Goal: Information Seeking & Learning: Check status

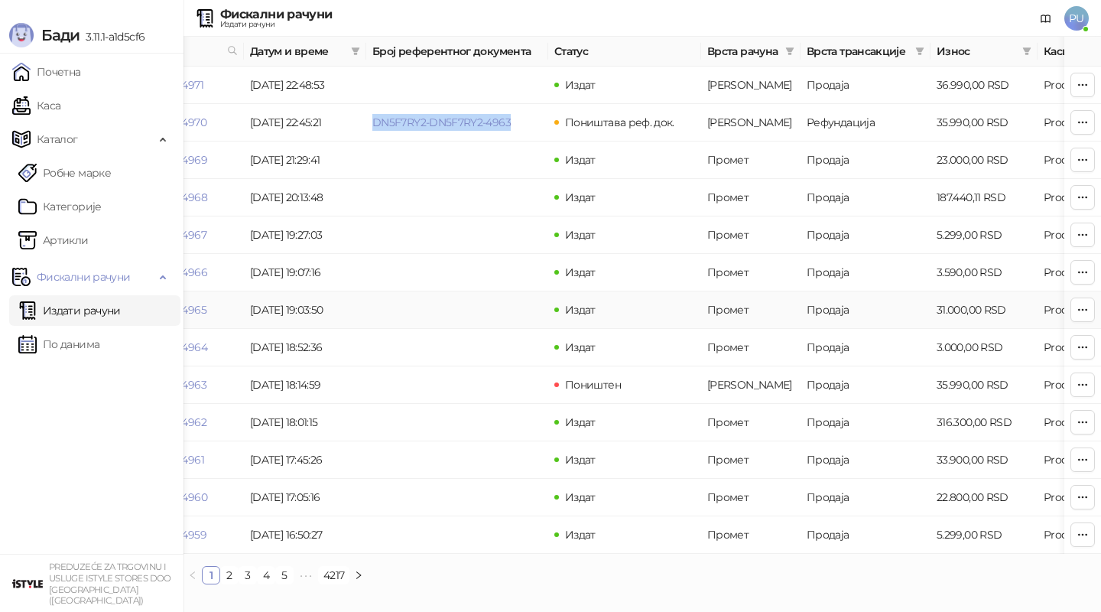
scroll to position [0, 20]
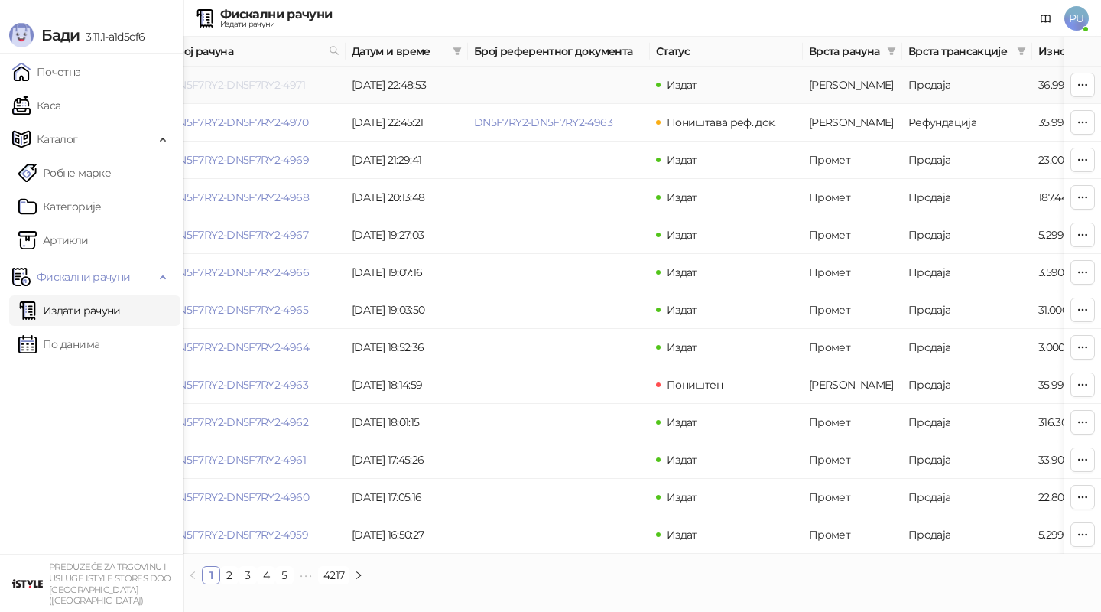
click at [249, 87] on link "DN5F7RY2-DN5F7RY2-4971" at bounding box center [237, 85] width 135 height 14
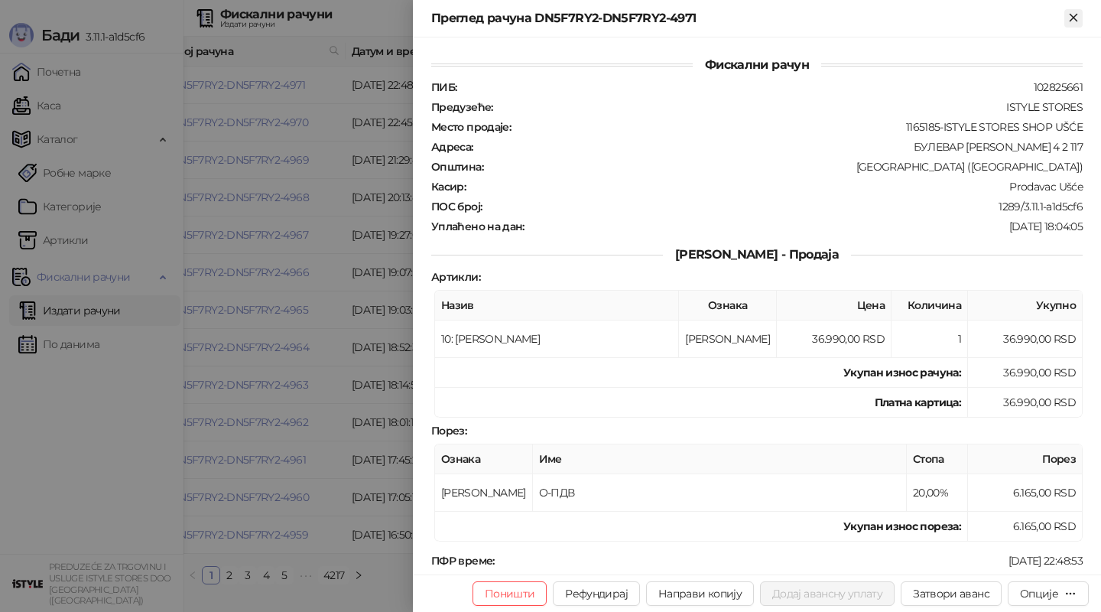
click at [1070, 12] on icon "Close" at bounding box center [1074, 18] width 14 height 14
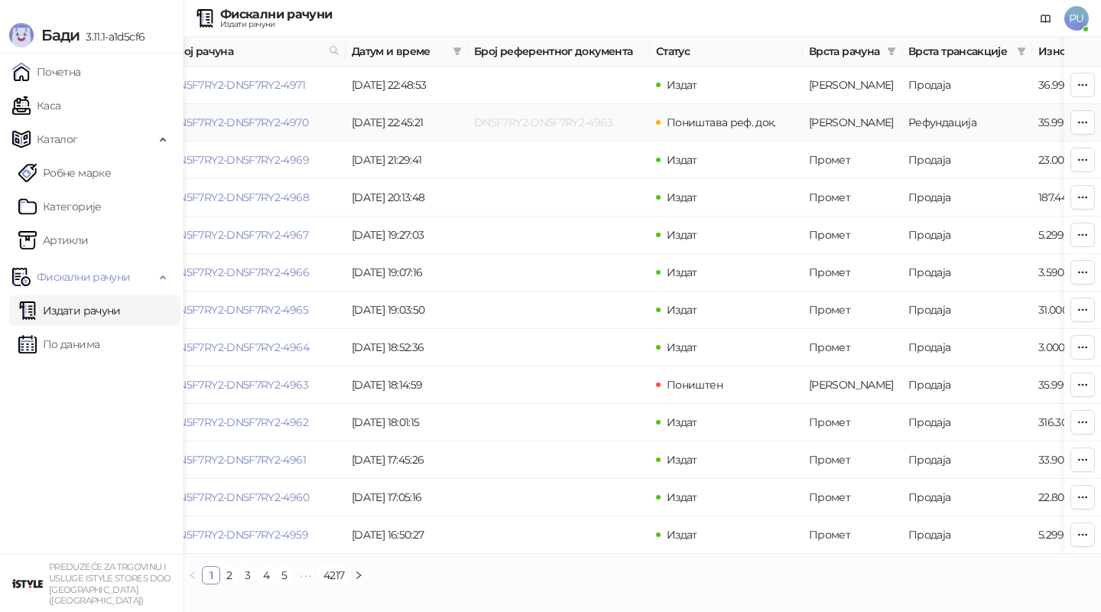
click at [527, 124] on link "DN5F7RY2-DN5F7RY2-4963" at bounding box center [543, 122] width 138 height 14
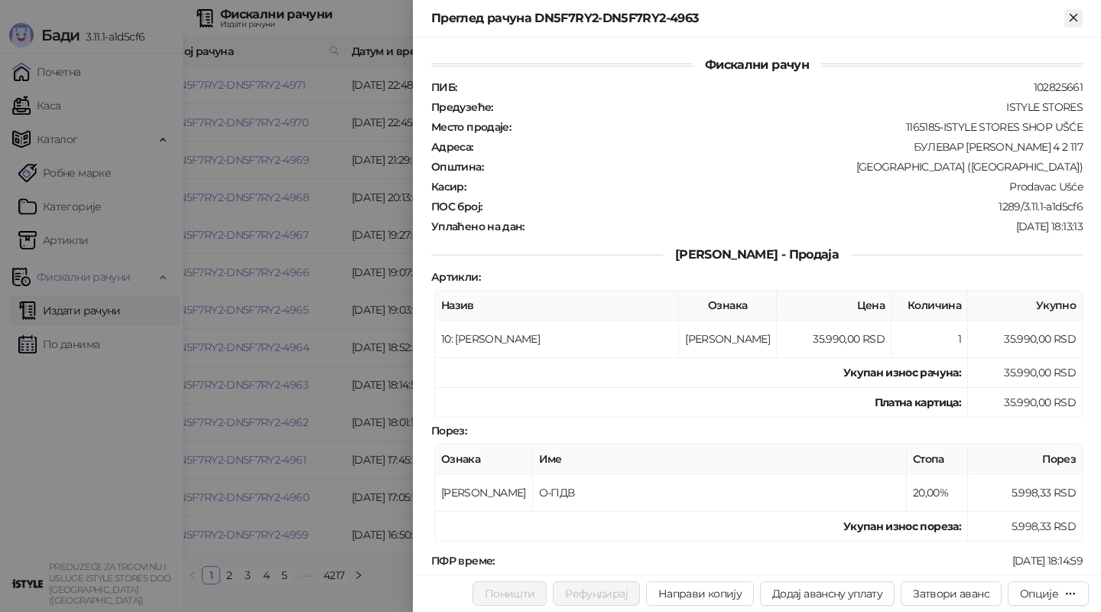
click at [1071, 20] on icon "Close" at bounding box center [1073, 17] width 7 height 7
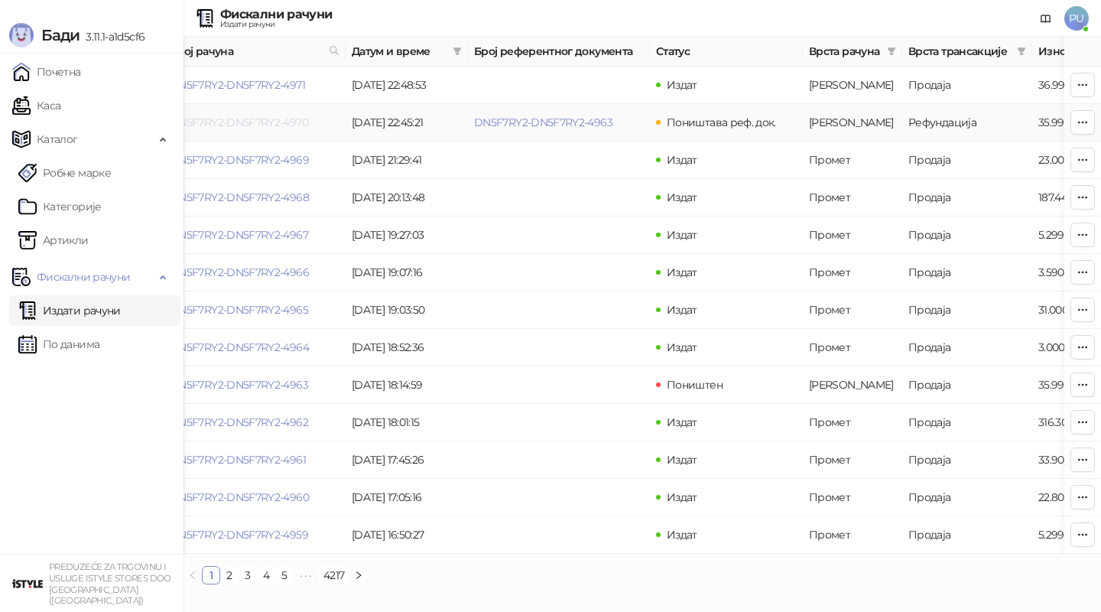
click at [259, 119] on link "DN5F7RY2-DN5F7RY2-4970" at bounding box center [239, 122] width 138 height 14
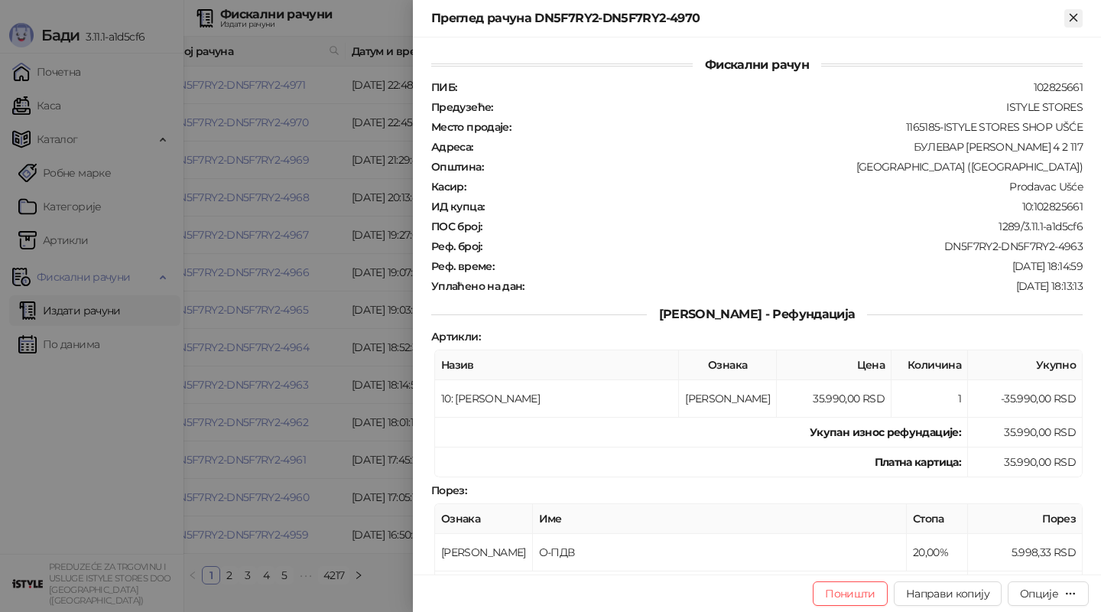
click at [1072, 23] on icon "Close" at bounding box center [1074, 18] width 14 height 14
